Goal: Task Accomplishment & Management: Manage account settings

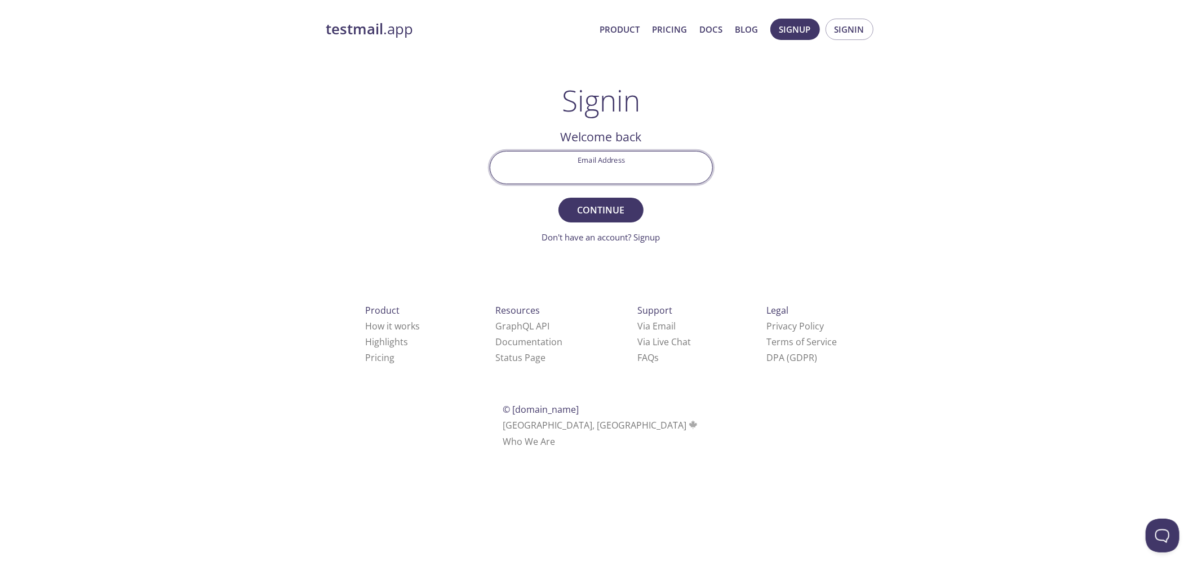
click at [608, 159] on input "Email Address" at bounding box center [601, 168] width 222 height 32
click at [604, 175] on input "Email Address" at bounding box center [601, 168] width 222 height 32
type input "[PERSON_NAME][EMAIL_ADDRESS][DOMAIN_NAME]"
click at [618, 221] on button "Continue" at bounding box center [600, 210] width 84 height 25
